Goal: Information Seeking & Learning: Learn about a topic

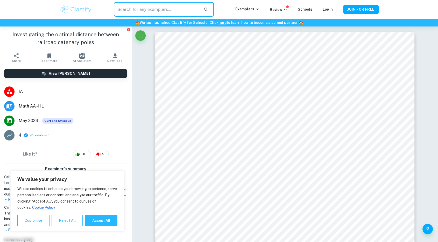
click at [176, 6] on input "text" at bounding box center [157, 9] width 86 height 15
type input "v"
type input "u"
type input "b"
type input "bubble"
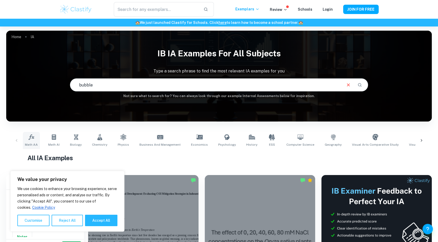
type input "bubble"
click at [36, 140] on link "Math AA" at bounding box center [31, 140] width 17 height 17
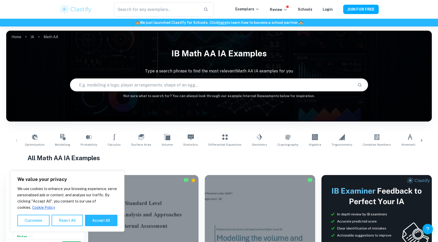
click at [112, 83] on input "text" at bounding box center [211, 85] width 283 height 15
type input "bubble"
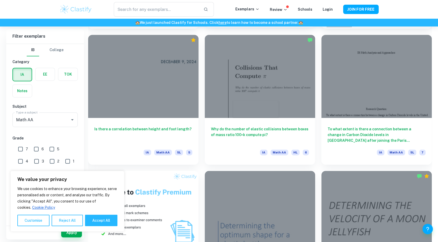
scroll to position [276, 0]
click at [65, 220] on button "Reject All" at bounding box center [67, 220] width 31 height 11
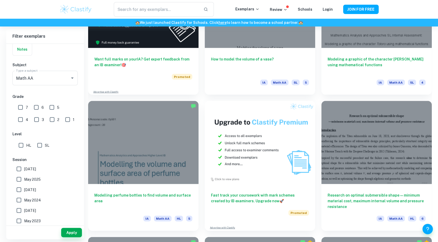
scroll to position [1024, 0]
